Goal: Information Seeking & Learning: Learn about a topic

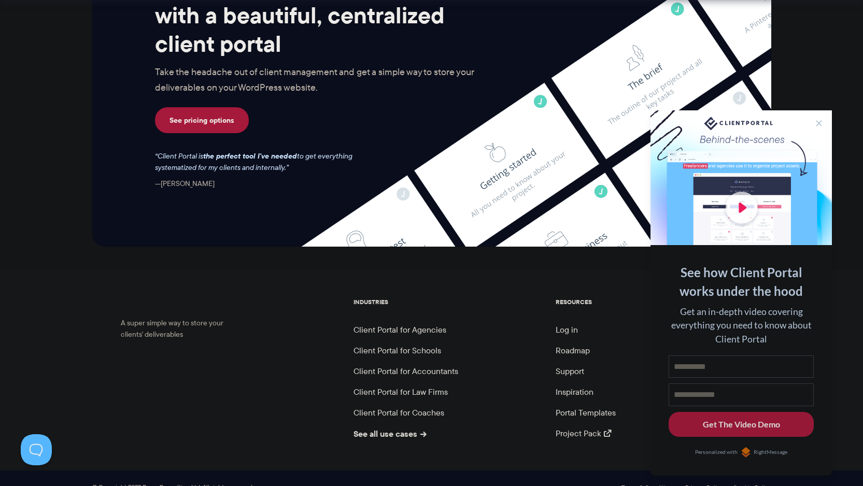
scroll to position [4270, 0]
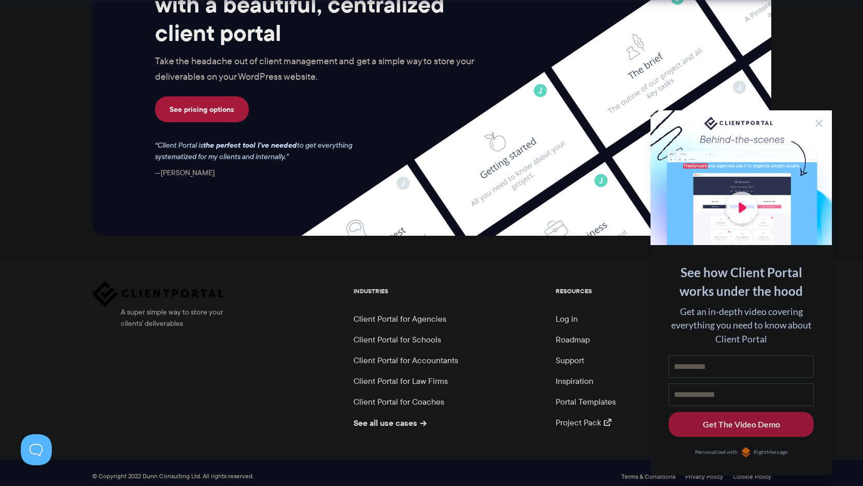
click at [822, 118] on button at bounding box center [818, 123] width 12 height 12
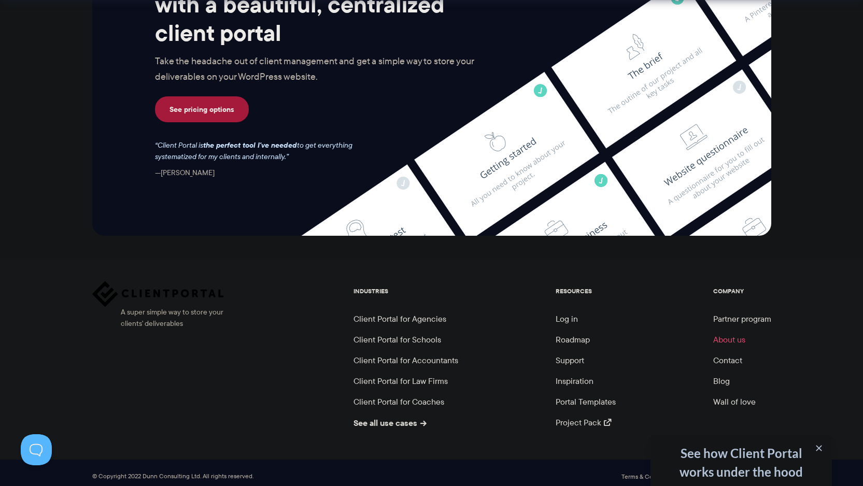
click at [718, 336] on link "About us" at bounding box center [729, 340] width 32 height 12
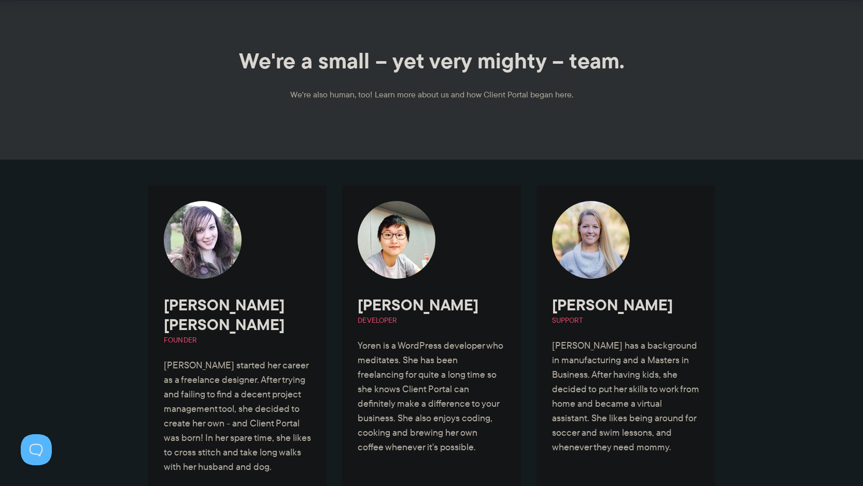
scroll to position [25, 0]
drag, startPoint x: 271, startPoint y: 306, endPoint x: 166, endPoint y: 310, distance: 105.3
click at [166, 310] on h2 "[PERSON_NAME] [PERSON_NAME] Founder" at bounding box center [237, 320] width 147 height 50
